Goal: Task Accomplishment & Management: Manage account settings

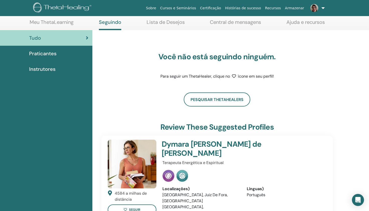
scroll to position [21, 0]
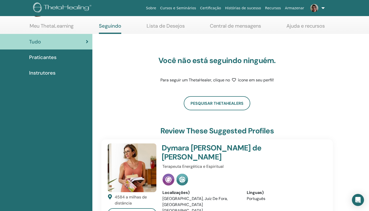
click at [47, 58] on span "Praticantes" at bounding box center [42, 57] width 27 height 8
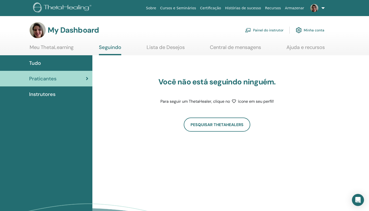
click at [45, 94] on span "Instrutores" at bounding box center [42, 94] width 26 height 8
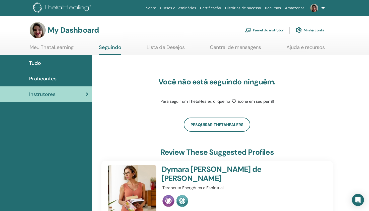
click at [62, 48] on link "Meu ThetaLearning" at bounding box center [52, 49] width 44 height 10
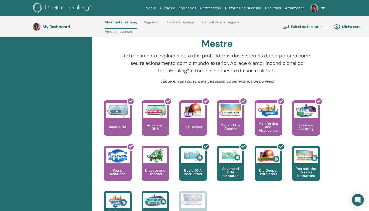
scroll to position [176, 0]
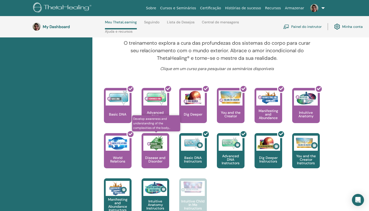
click at [159, 144] on img at bounding box center [155, 142] width 24 height 15
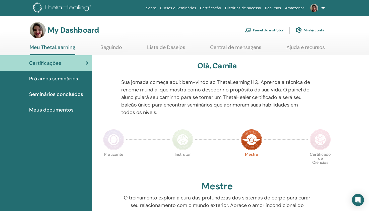
click at [322, 8] on link at bounding box center [316, 8] width 21 height 16
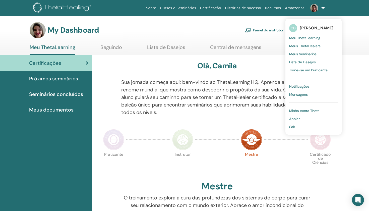
click at [302, 54] on span "Meus Seminários" at bounding box center [302, 54] width 27 height 5
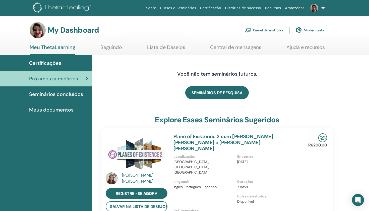
click at [272, 31] on link "Painel do instrutor" at bounding box center [264, 30] width 38 height 11
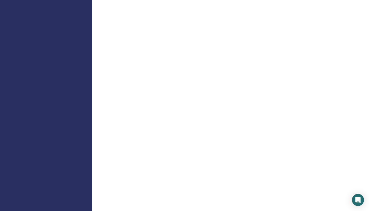
scroll to position [162, 0]
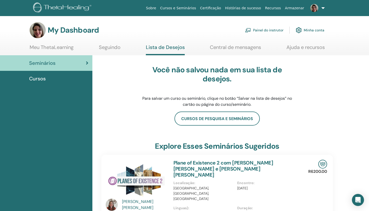
click at [42, 79] on span "Cursos" at bounding box center [37, 79] width 17 height 8
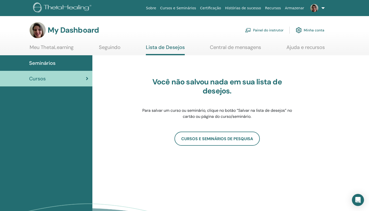
click at [41, 64] on span "Seminários" at bounding box center [42, 63] width 26 height 8
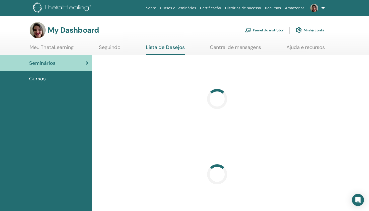
click at [63, 34] on h3 "My Dashboard" at bounding box center [73, 30] width 51 height 9
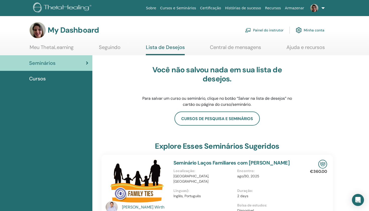
click at [55, 29] on h3 "My Dashboard" at bounding box center [73, 30] width 51 height 9
click at [259, 29] on link "Painel do instrutor" at bounding box center [264, 30] width 38 height 11
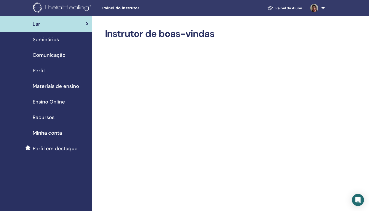
click at [55, 40] on span "Seminários" at bounding box center [46, 40] width 26 height 8
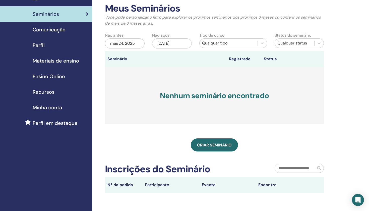
scroll to position [23, 0]
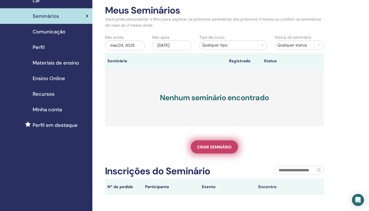
click at [211, 142] on link "Criar seminário" at bounding box center [214, 146] width 47 height 13
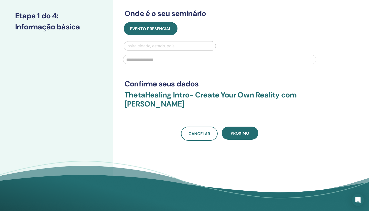
scroll to position [72, 0]
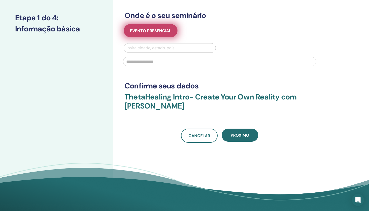
click at [152, 31] on span "Evento presencial" at bounding box center [150, 30] width 41 height 5
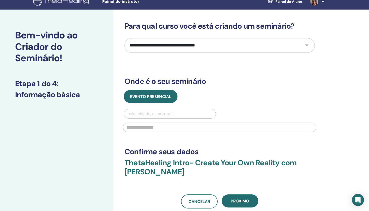
scroll to position [3, 0]
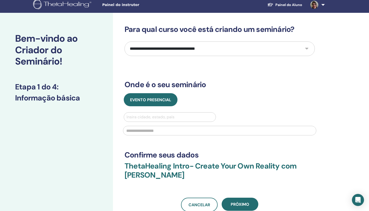
select select "*"
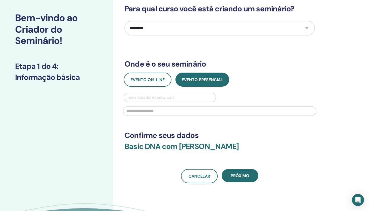
scroll to position [23, 0]
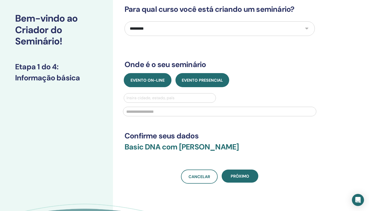
click at [155, 78] on span "Evento on-line" at bounding box center [147, 79] width 34 height 5
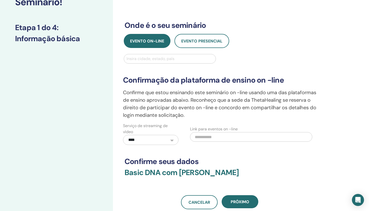
scroll to position [69, 0]
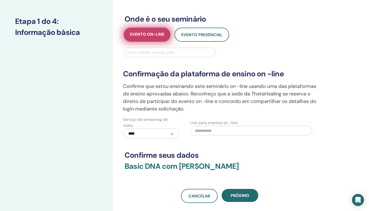
click at [155, 32] on span "Evento on-line" at bounding box center [147, 35] width 34 height 6
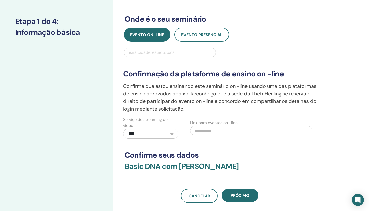
click at [145, 53] on div "Insira cidade, estado, país" at bounding box center [169, 52] width 86 height 6
type input "*"
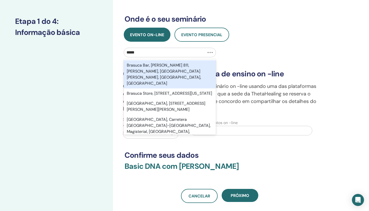
type input "******"
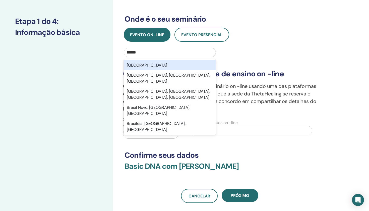
click at [143, 68] on div "Brasil" at bounding box center [170, 65] width 92 height 10
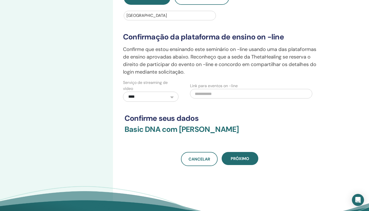
scroll to position [107, 0]
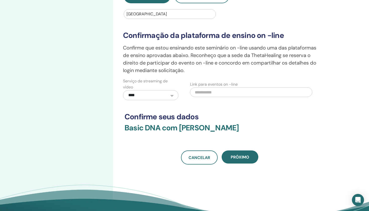
click at [220, 93] on input "text" at bounding box center [251, 92] width 122 height 10
paste input "**********"
type input "**********"
drag, startPoint x: 310, startPoint y: 93, endPoint x: 180, endPoint y: 94, distance: 129.9
click at [180, 94] on div "**********" at bounding box center [219, 89] width 201 height 22
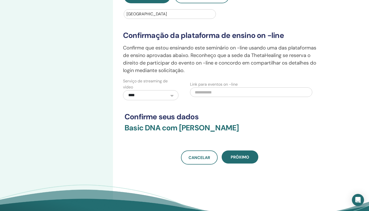
paste input "**********"
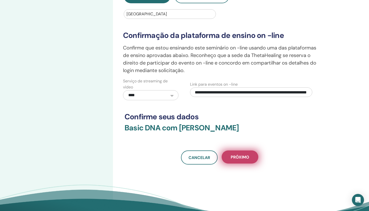
type input "**********"
click at [235, 155] on span "Próximo" at bounding box center [239, 156] width 19 height 5
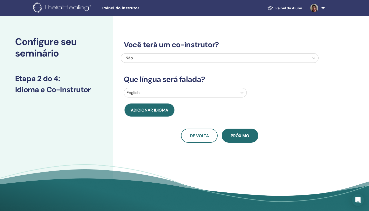
scroll to position [0, 0]
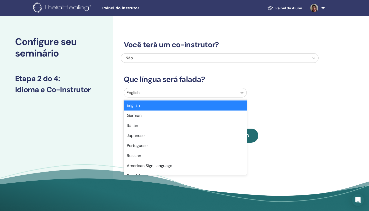
click at [150, 93] on div at bounding box center [180, 92] width 108 height 7
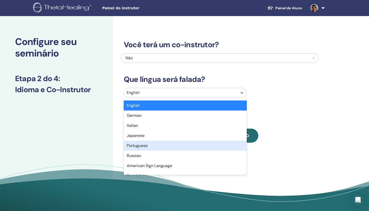
click at [135, 146] on div "Portuguese" at bounding box center [185, 145] width 123 height 10
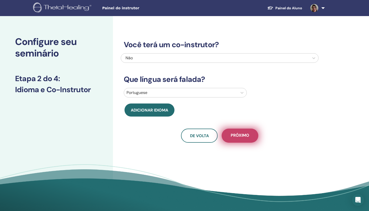
click at [238, 140] on button "Próximo" at bounding box center [239, 135] width 37 height 14
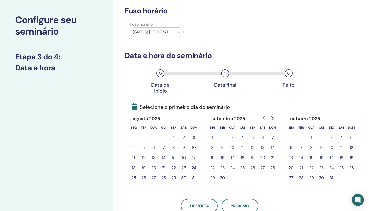
scroll to position [22, 0]
click at [180, 33] on icon at bounding box center [178, 32] width 5 height 5
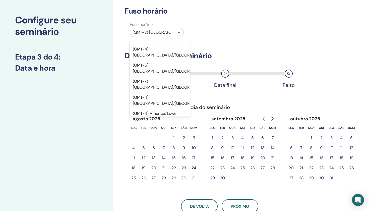
scroll to position [2812, 0]
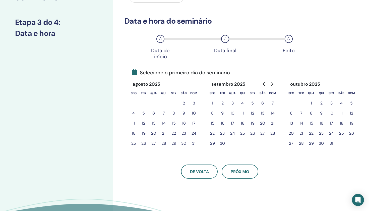
scroll to position [56, 0]
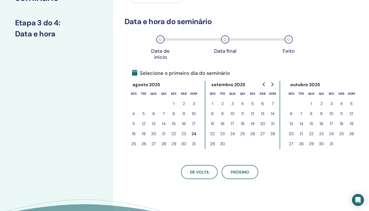
click at [175, 143] on button "29" at bounding box center [173, 144] width 10 height 10
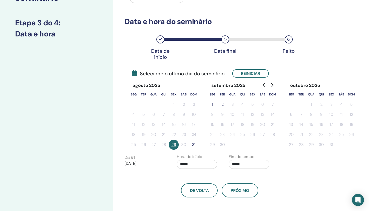
click at [192, 145] on button "31" at bounding box center [194, 144] width 10 height 10
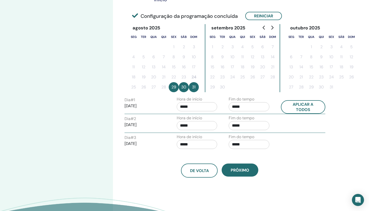
scroll to position [113, 0]
click at [196, 107] on input "*****" at bounding box center [196, 106] width 41 height 9
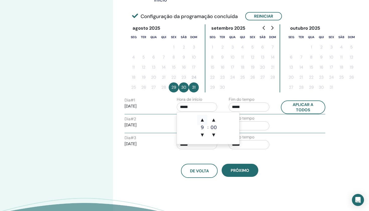
click at [203, 121] on span "▲" at bounding box center [202, 120] width 10 height 10
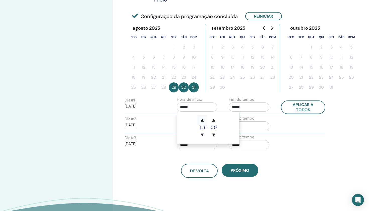
type input "*****"
click at [203, 121] on span "▲" at bounding box center [202, 120] width 10 height 10
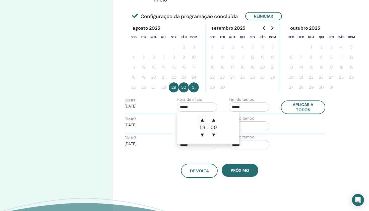
click at [203, 121] on span "▲" at bounding box center [202, 120] width 10 height 10
click at [246, 109] on input "*****" at bounding box center [248, 106] width 41 height 9
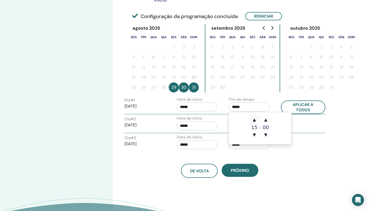
click at [252, 118] on span "▲" at bounding box center [254, 120] width 10 height 10
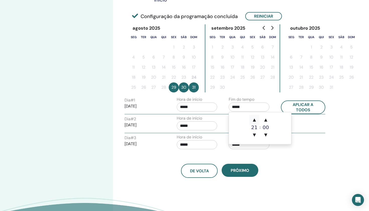
click at [252, 118] on span "▲" at bounding box center [254, 120] width 10 height 10
type input "*****"
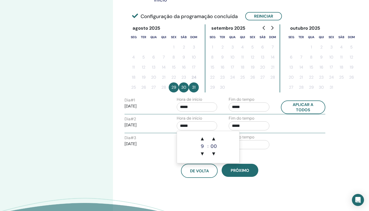
click at [206, 122] on input "*****" at bounding box center [196, 125] width 41 height 9
click at [241, 127] on input "*****" at bounding box center [248, 125] width 41 height 9
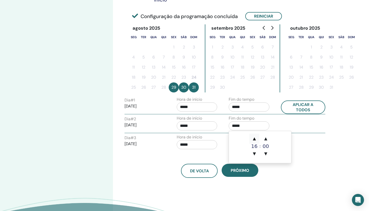
click at [254, 138] on span "▲" at bounding box center [254, 138] width 10 height 10
type input "*****"
click at [221, 148] on div "Hora de início *****" at bounding box center [199, 143] width 52 height 18
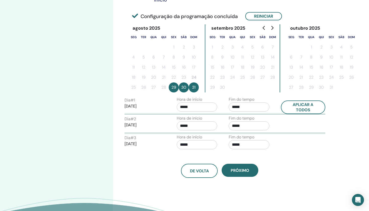
click at [237, 145] on input "*****" at bounding box center [248, 144] width 41 height 9
click at [254, 157] on span "▲" at bounding box center [254, 157] width 10 height 10
type input "*****"
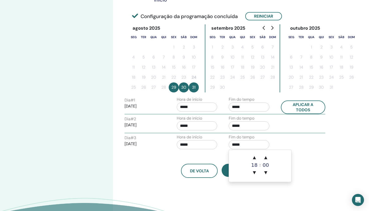
click at [300, 154] on div "De volta Próximo" at bounding box center [220, 164] width 198 height 26
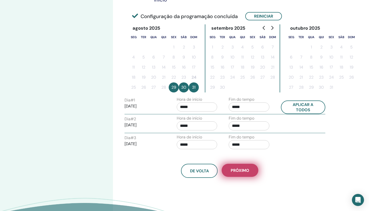
click at [247, 173] on button "Próximo" at bounding box center [239, 169] width 37 height 13
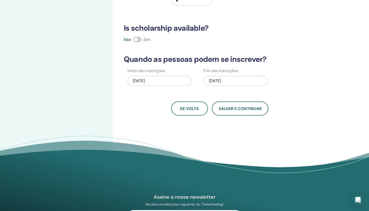
click at [232, 81] on div "08/31/2025" at bounding box center [235, 81] width 64 height 10
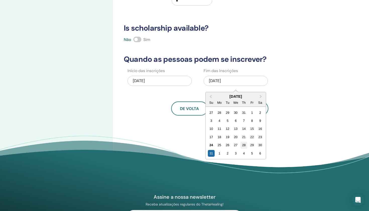
click at [245, 147] on div "28" at bounding box center [243, 144] width 7 height 7
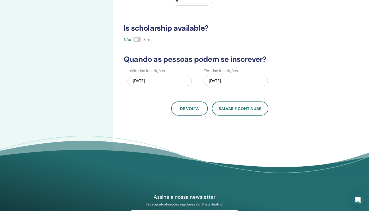
click at [166, 80] on div "08/24/2025" at bounding box center [159, 81] width 64 height 10
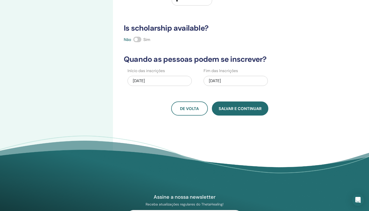
click at [231, 111] on button "Salvar e continuar" at bounding box center [240, 108] width 56 height 14
click at [137, 40] on span at bounding box center [137, 40] width 8 height 6
click at [237, 112] on button "Salvar e continuar" at bounding box center [240, 108] width 56 height 14
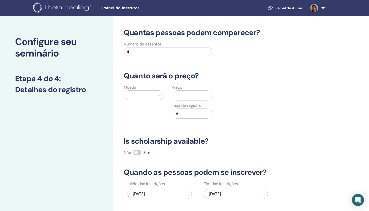
scroll to position [0, 0]
click at [157, 53] on input "*" at bounding box center [168, 51] width 88 height 9
type input "*"
click at [146, 97] on div at bounding box center [139, 95] width 26 height 7
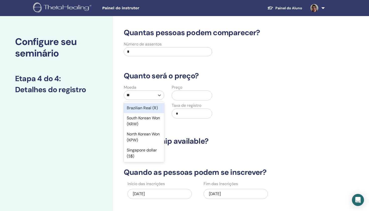
type input "***"
click at [144, 110] on div "Brazilian Real (R)" at bounding box center [144, 108] width 40 height 10
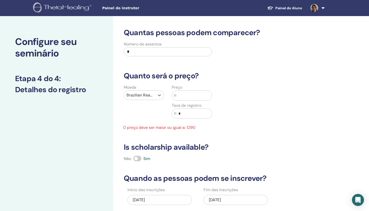
click at [181, 98] on input "text" at bounding box center [193, 96] width 35 height 10
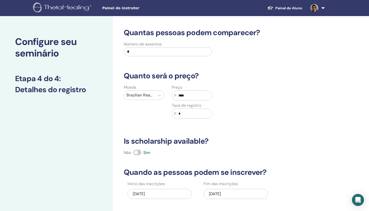
type input "****"
click at [204, 116] on input "*" at bounding box center [193, 114] width 35 height 10
type input "*"
type input "***"
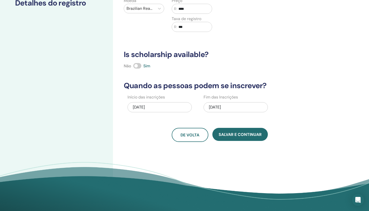
scroll to position [88, 0]
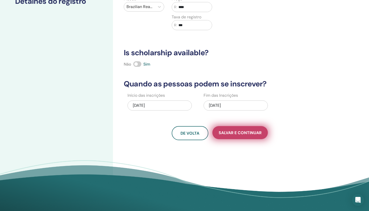
click at [228, 134] on span "Salvar e continuar" at bounding box center [239, 132] width 43 height 5
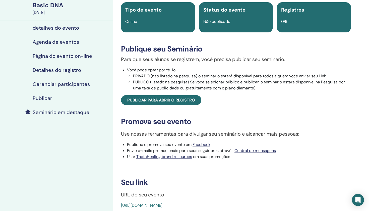
scroll to position [39, 0]
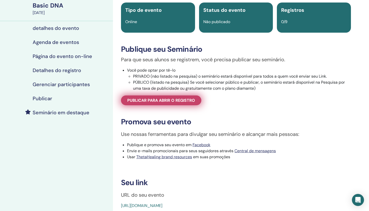
click at [179, 103] on span "Publicar para abrir o registro" at bounding box center [161, 100] width 68 height 5
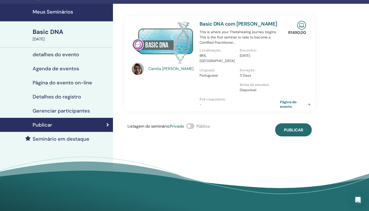
scroll to position [12, 0]
click at [287, 101] on link "Página do evento" at bounding box center [296, 104] width 33 height 9
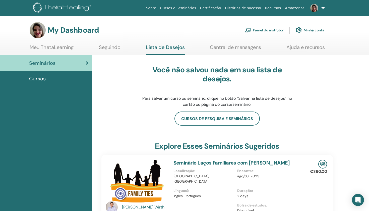
click at [55, 65] on span "Seminários" at bounding box center [42, 63] width 26 height 8
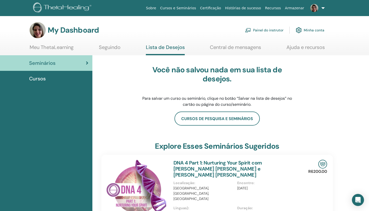
click at [270, 31] on link "Painel do instrutor" at bounding box center [264, 30] width 38 height 11
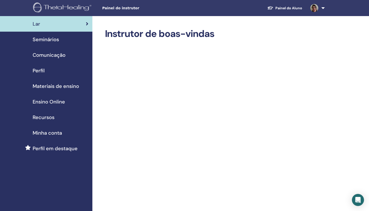
click at [54, 41] on span "Seminários" at bounding box center [46, 40] width 26 height 8
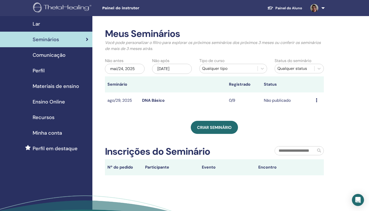
scroll to position [6, 0]
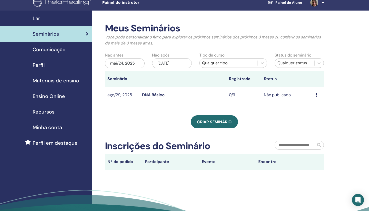
click at [317, 95] on icon at bounding box center [316, 95] width 2 height 4
click at [313, 106] on link "Editar" at bounding box center [309, 106] width 11 height 5
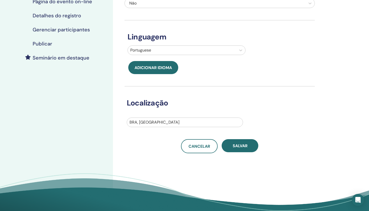
scroll to position [94, 0]
click at [240, 138] on div "Informação básica Dê um nome ao seu seminário e forneça alguns detalhes que aju…" at bounding box center [219, 38] width 190 height 230
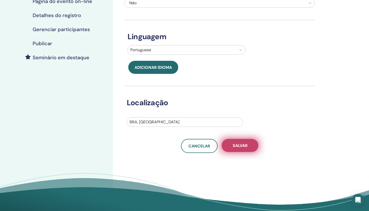
click at [239, 143] on span "Salvar" at bounding box center [239, 145] width 15 height 5
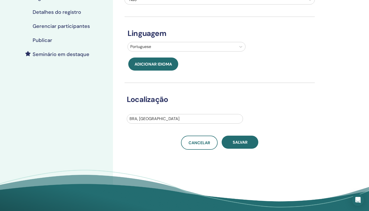
scroll to position [96, 0]
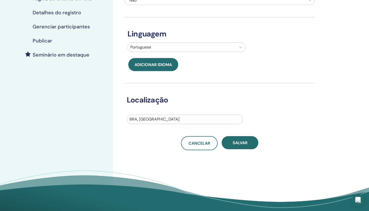
click at [241, 133] on div "Informação básica Dê um nome ao seu seminário e forneça alguns detalhes que aju…" at bounding box center [219, 35] width 190 height 230
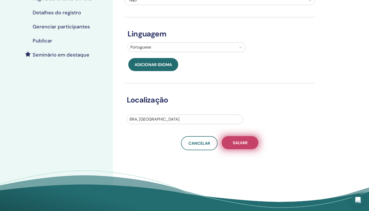
click at [240, 137] on button "Salvar" at bounding box center [239, 142] width 37 height 13
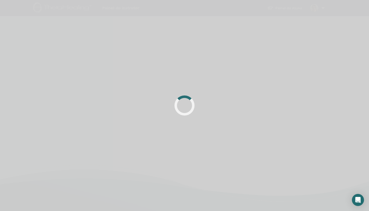
scroll to position [96, 0]
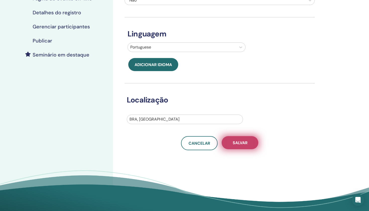
click at [235, 141] on span "Salvar" at bounding box center [239, 142] width 15 height 5
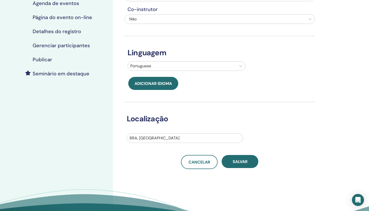
scroll to position [78, 0]
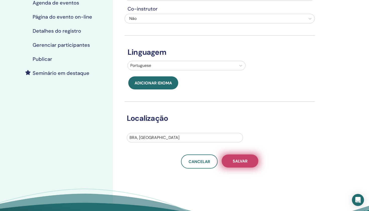
click at [238, 157] on button "Salvar" at bounding box center [239, 160] width 37 height 13
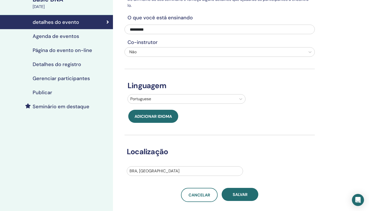
scroll to position [41, 0]
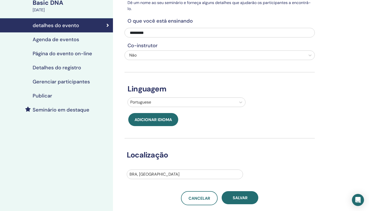
click at [46, 96] on h4 "Publicar" at bounding box center [43, 96] width 20 height 6
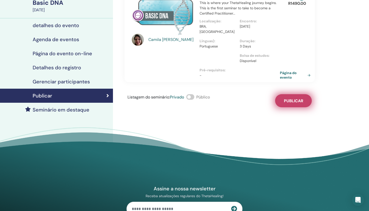
click at [293, 98] on span "Publicar" at bounding box center [293, 100] width 19 height 5
click at [191, 94] on span at bounding box center [190, 97] width 8 height 6
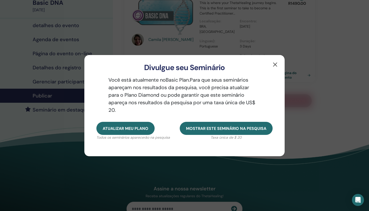
click at [275, 64] on button "button" at bounding box center [275, 64] width 8 height 8
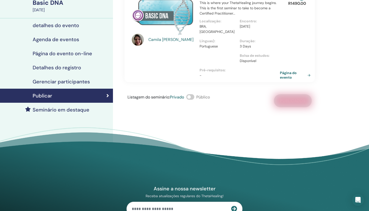
click at [258, 95] on div "Listagem do seminário : Privado Público Publicados" at bounding box center [219, 100] width 190 height 13
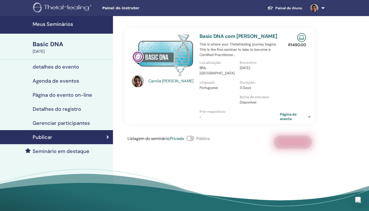
click at [68, 66] on h4 "detalhes do evento" at bounding box center [56, 67] width 46 height 6
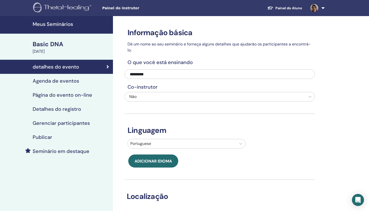
click at [63, 82] on h4 "Agenda de eventos" at bounding box center [56, 81] width 46 height 6
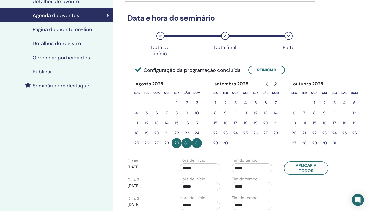
scroll to position [62, 0]
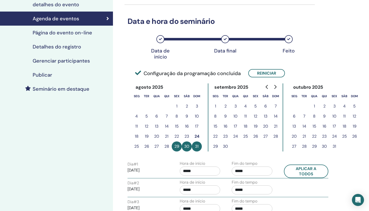
click at [80, 35] on h4 "Página do evento on-line" at bounding box center [62, 33] width 59 height 6
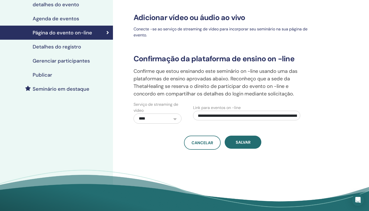
click at [77, 46] on h4 "Detalhes do registro" at bounding box center [57, 47] width 48 height 6
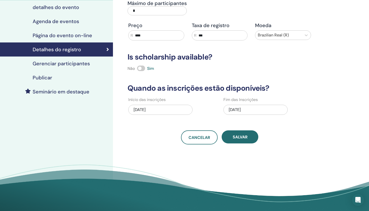
scroll to position [59, 0]
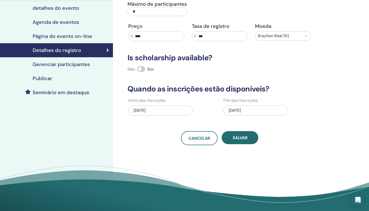
click at [70, 64] on h4 "Gerenciar participantes" at bounding box center [61, 64] width 57 height 6
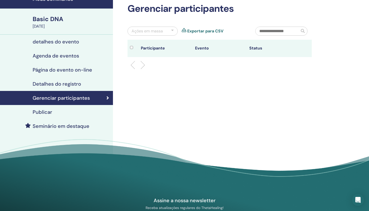
scroll to position [24, 0]
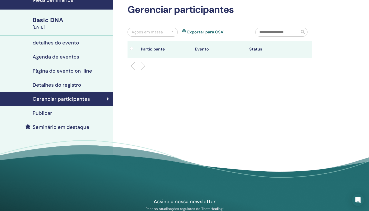
click at [44, 113] on h4 "Publicar" at bounding box center [43, 113] width 20 height 6
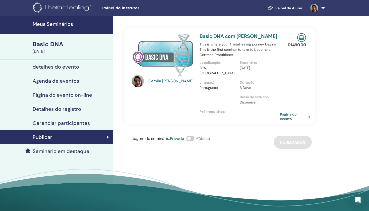
click at [55, 29] on link "Meus Seminários" at bounding box center [56, 25] width 113 height 18
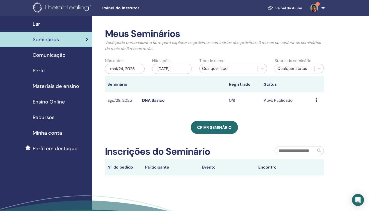
click at [271, 101] on td "Ativo Publicado" at bounding box center [287, 100] width 52 height 16
click at [316, 100] on icon at bounding box center [316, 100] width 2 height 4
click at [313, 113] on link "Editar" at bounding box center [309, 111] width 11 height 5
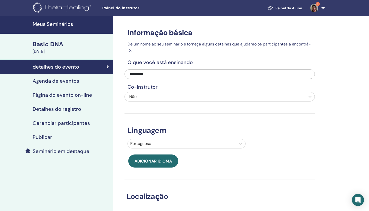
click at [81, 94] on h4 "Página do evento on-line" at bounding box center [62, 95] width 59 height 6
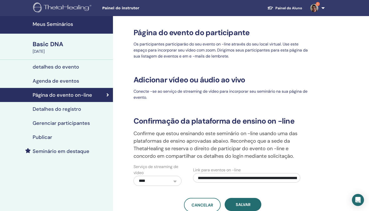
click at [65, 109] on h4 "Detalhes do registro" at bounding box center [57, 109] width 48 height 6
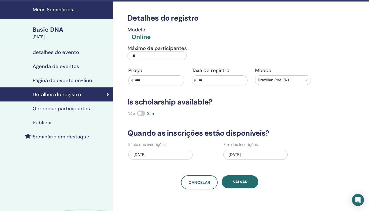
scroll to position [13, 0]
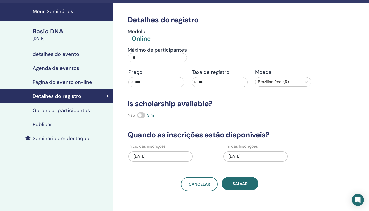
click at [78, 68] on h4 "Agenda de eventos" at bounding box center [56, 68] width 46 height 6
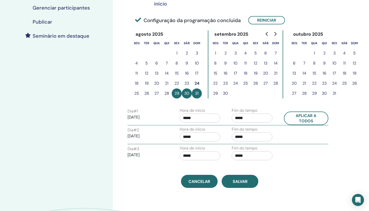
scroll to position [116, 0]
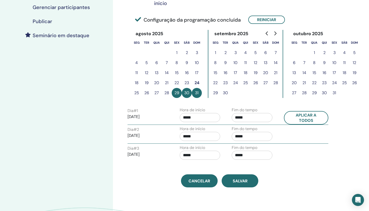
click at [191, 118] on input "*****" at bounding box center [200, 117] width 41 height 9
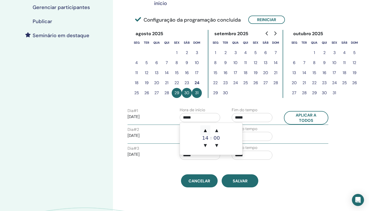
click at [205, 129] on span "▲" at bounding box center [205, 130] width 10 height 10
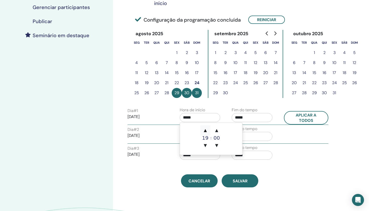
type input "*****"
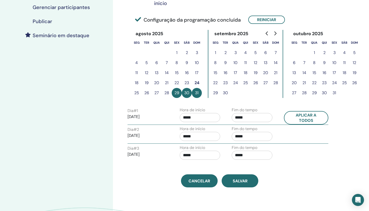
click at [289, 151] on div "Dia # 3 2025/08/31 Hora de início ***** Fim do tempo *****" at bounding box center [228, 153] width 208 height 18
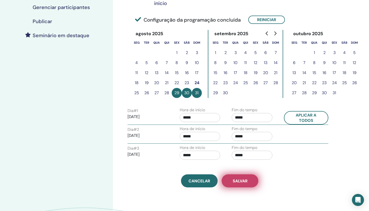
click at [236, 183] on span "Salvar" at bounding box center [239, 180] width 15 height 5
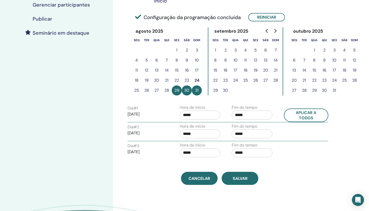
scroll to position [119, 0]
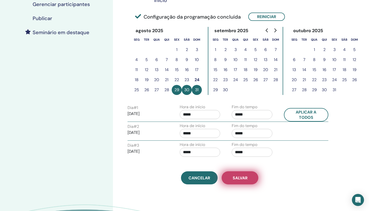
click at [230, 178] on button "Salvar" at bounding box center [239, 177] width 37 height 13
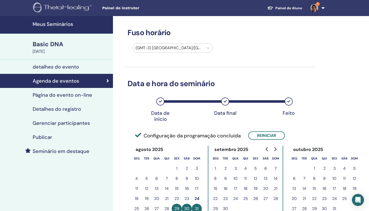
click at [58, 23] on h4 "Meus Seminários" at bounding box center [71, 24] width 77 height 6
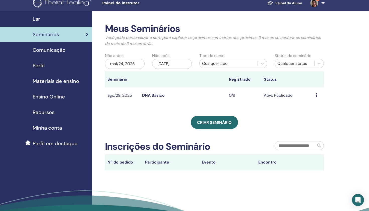
scroll to position [6, 0]
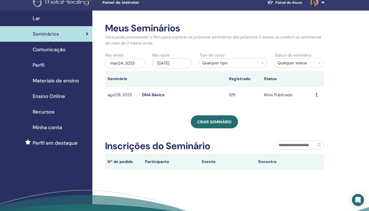
click at [42, 64] on span "Perfil" at bounding box center [39, 65] width 12 height 8
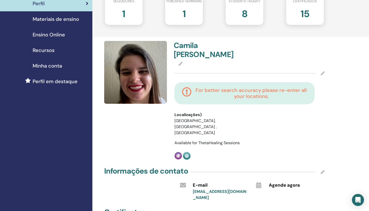
scroll to position [67, 0]
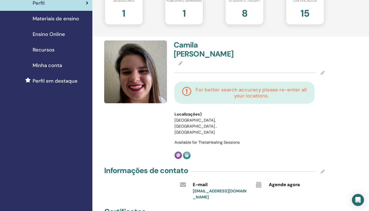
click at [234, 86] on h4 "For better search accuracy please re-enter all your locations." at bounding box center [251, 92] width 112 height 12
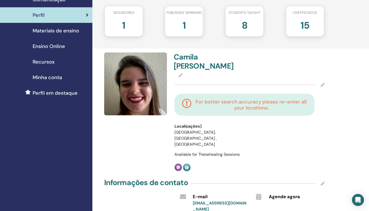
scroll to position [54, 0]
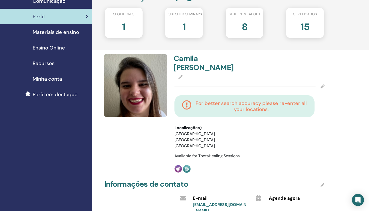
click at [243, 28] on h2 "8" at bounding box center [244, 26] width 6 height 14
click at [244, 28] on h2 "8" at bounding box center [244, 26] width 6 height 14
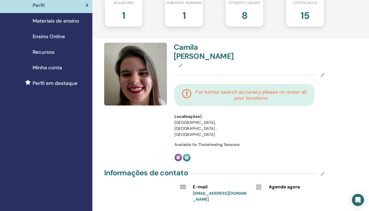
scroll to position [64, 0]
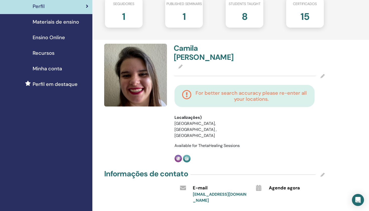
click at [217, 90] on h4 "For better search accuracy please re-enter all your locations." at bounding box center [251, 96] width 112 height 12
click at [183, 90] on icon at bounding box center [187, 96] width 10 height 12
click at [189, 90] on icon at bounding box center [187, 96] width 10 height 12
click at [180, 64] on icon at bounding box center [180, 66] width 4 height 4
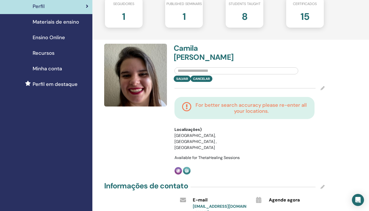
click at [321, 86] on icon at bounding box center [322, 88] width 4 height 4
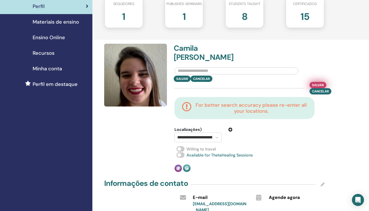
click at [321, 82] on span "Salvar" at bounding box center [318, 84] width 12 height 5
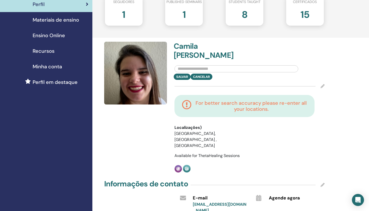
scroll to position [67, 0]
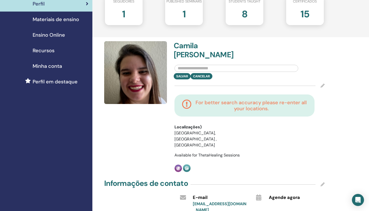
click at [193, 130] on li "BRA, São Paulo , São Paulo" at bounding box center [203, 139] width 58 height 18
click at [194, 65] on input "text" at bounding box center [236, 68] width 124 height 7
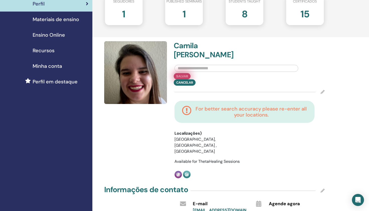
click at [183, 73] on button "Salvar" at bounding box center [181, 76] width 17 height 6
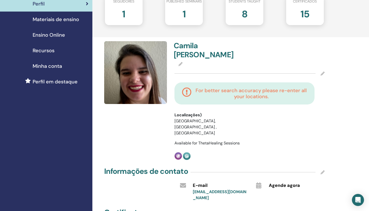
scroll to position [71, 0]
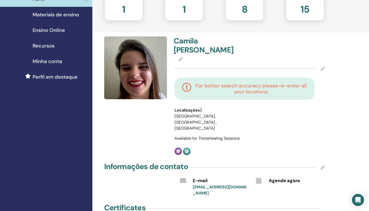
click at [148, 82] on img at bounding box center [135, 67] width 63 height 63
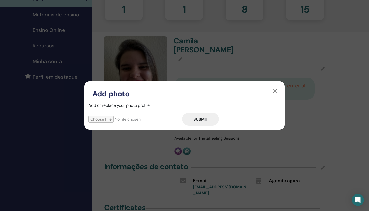
click at [115, 118] on input "file" at bounding box center [135, 119] width 94 height 7
type input "**********"
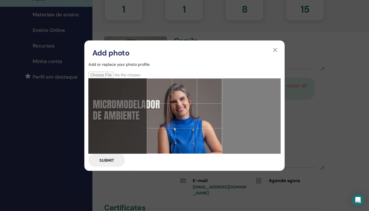
drag, startPoint x: 199, startPoint y: 126, endPoint x: 151, endPoint y: 134, distance: 48.4
click at [151, 134] on div at bounding box center [184, 115] width 75 height 75
drag, startPoint x: 147, startPoint y: 135, endPoint x: 137, endPoint y: 135, distance: 10.1
click at [137, 135] on div at bounding box center [184, 115] width 192 height 75
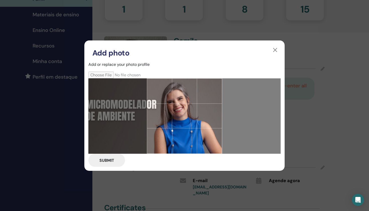
drag, startPoint x: 180, startPoint y: 108, endPoint x: 158, endPoint y: 109, distance: 22.6
click at [158, 109] on div at bounding box center [184, 115] width 75 height 75
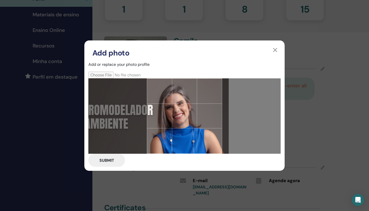
drag, startPoint x: 186, startPoint y: 105, endPoint x: 188, endPoint y: 120, distance: 14.9
click at [188, 120] on div at bounding box center [184, 115] width 75 height 75
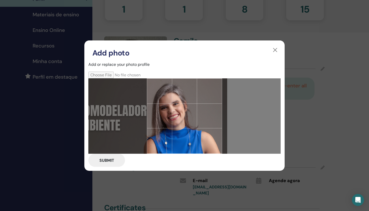
drag, startPoint x: 207, startPoint y: 112, endPoint x: 203, endPoint y: 114, distance: 4.2
click at [203, 114] on div at bounding box center [184, 115] width 75 height 75
click at [117, 159] on button "Submit" at bounding box center [106, 159] width 37 height 13
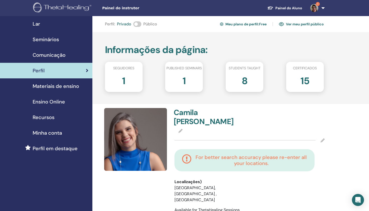
scroll to position [0, 0]
click at [243, 80] on h2 "8" at bounding box center [244, 80] width 6 height 14
click at [61, 87] on span "Materiais de ensino" at bounding box center [56, 86] width 46 height 8
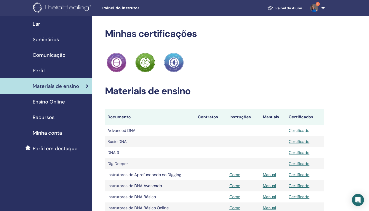
click at [42, 55] on span "Comunicação" at bounding box center [49, 55] width 33 height 8
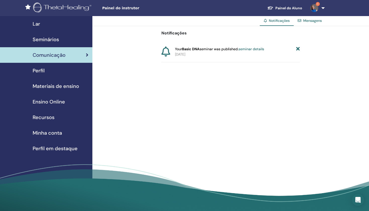
click at [39, 38] on span "Seminários" at bounding box center [46, 40] width 26 height 8
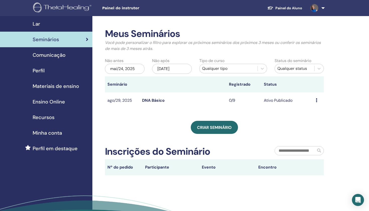
click at [40, 22] on div "Lar" at bounding box center [46, 24] width 84 height 8
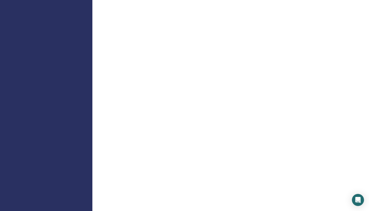
scroll to position [194, 0]
